Goal: Find specific page/section: Find specific page/section

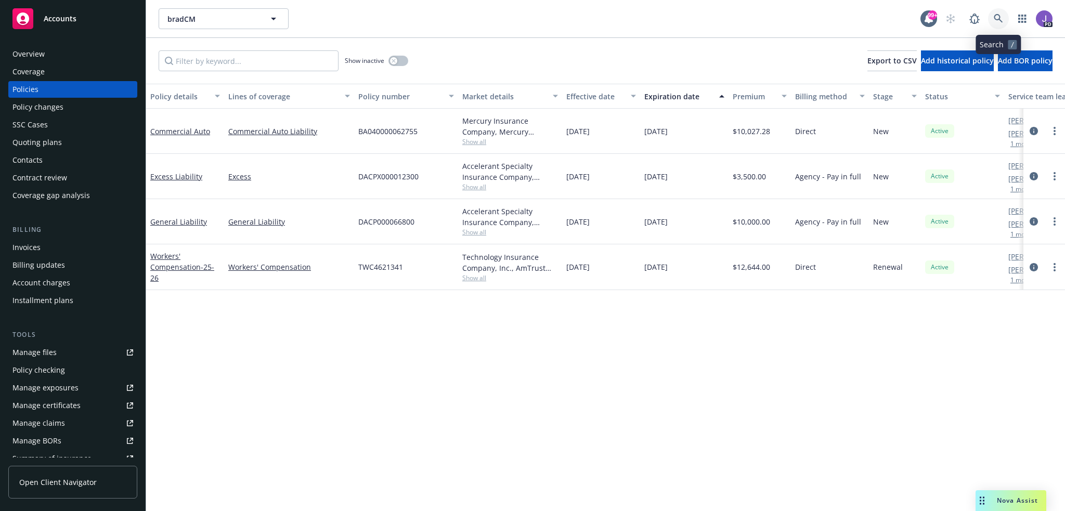
click at [1001, 18] on icon at bounding box center [998, 18] width 9 height 9
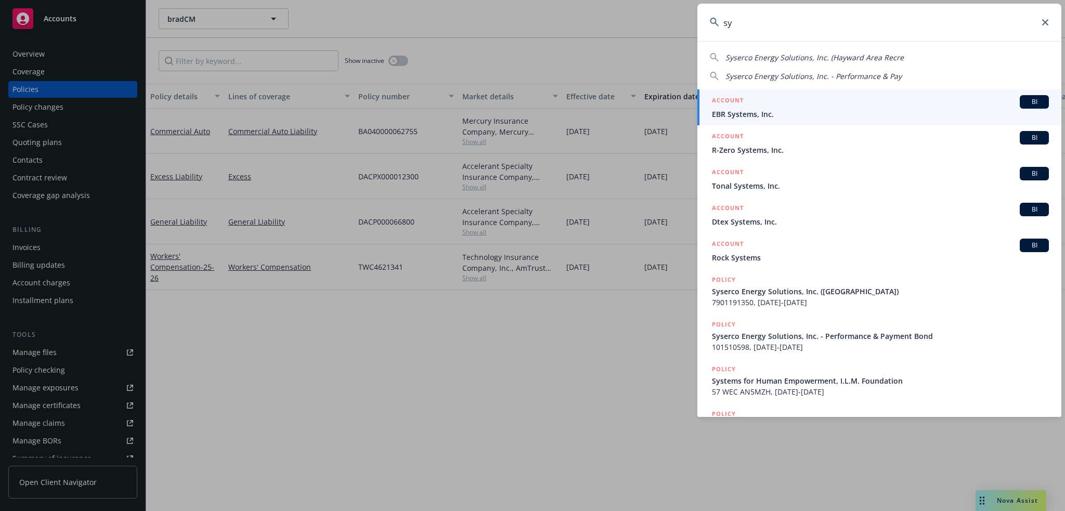
type input "s"
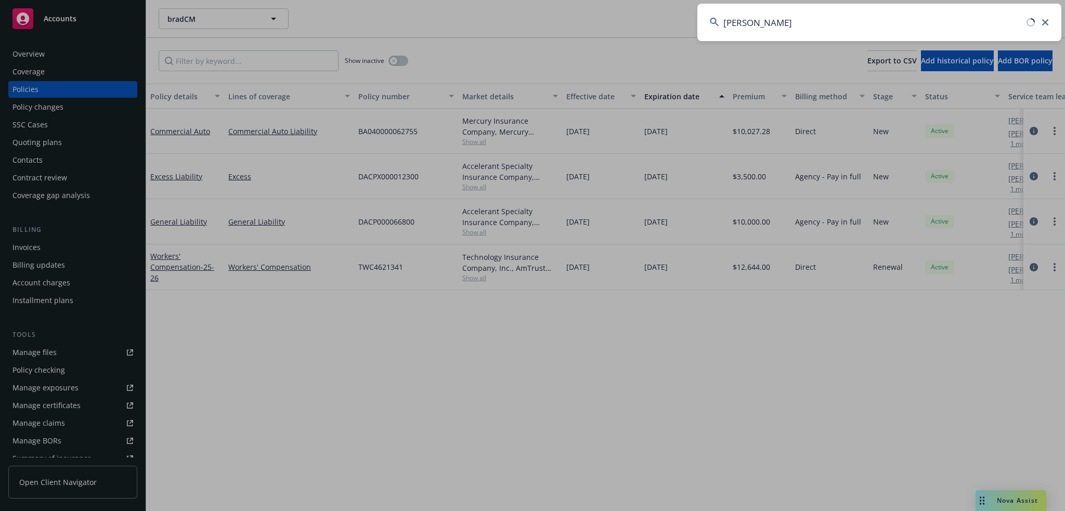
type input "ryse"
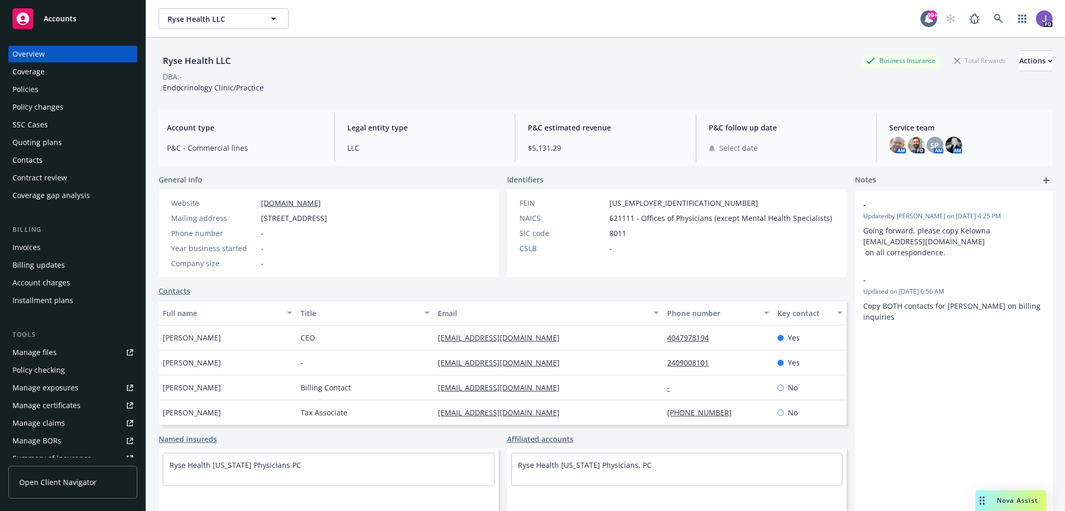
click at [20, 86] on div "Policies" at bounding box center [25, 89] width 26 height 17
